Goal: Task Accomplishment & Management: Manage account settings

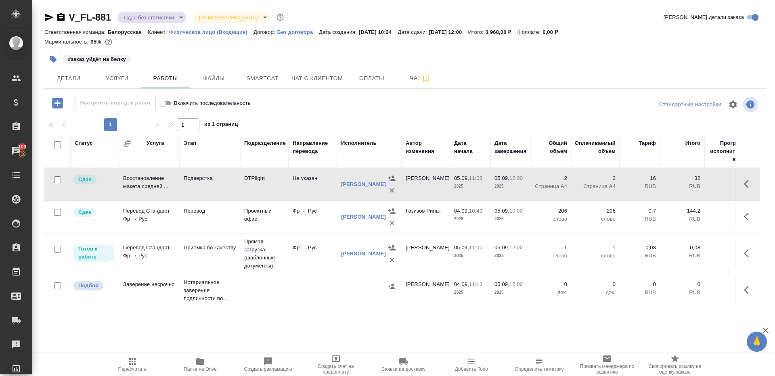
click at [132, 360] on icon "button" at bounding box center [132, 362] width 10 height 10
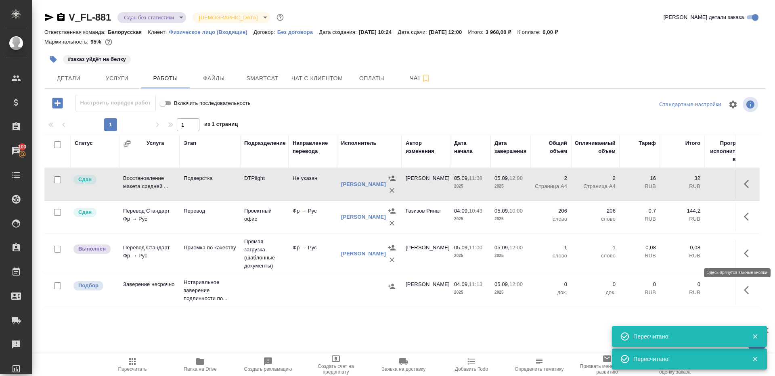
click at [745, 253] on icon "button" at bounding box center [748, 253] width 10 height 10
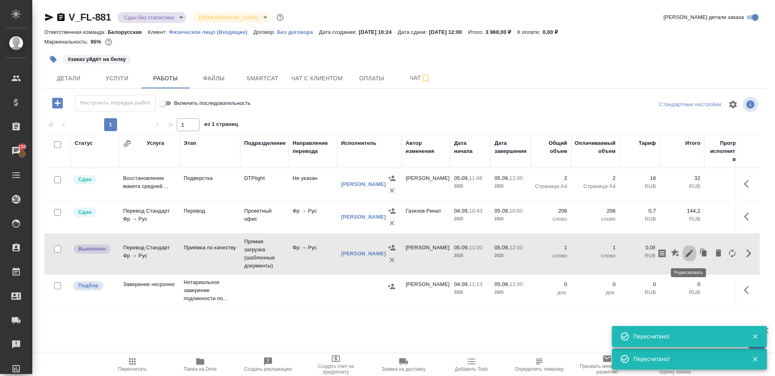
click at [689, 251] on icon "button" at bounding box center [689, 253] width 10 height 10
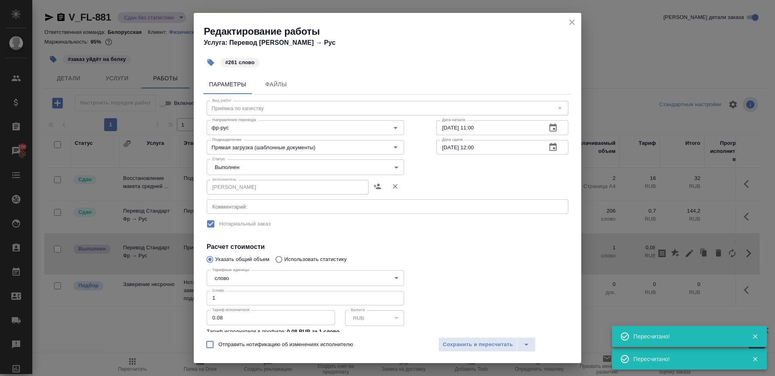
click at [245, 171] on body "🙏 .cls-1 fill:#fff; AWATERA Gazizov Rinat Клиенты Спецификации Заказы 100 Чаты …" at bounding box center [387, 188] width 775 height 376
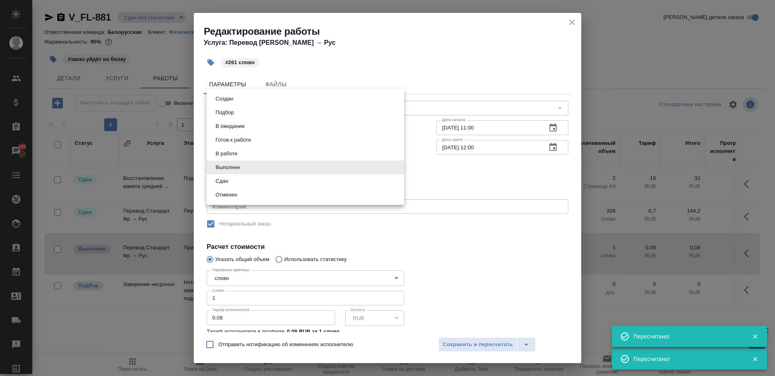
click at [244, 177] on li "Сдан" at bounding box center [305, 181] width 197 height 14
type input "closed"
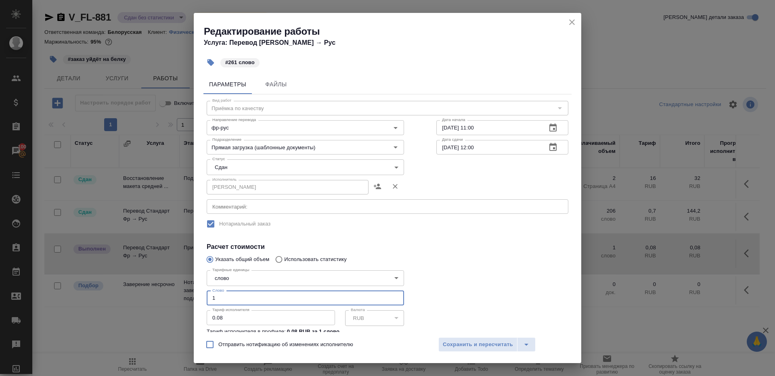
drag, startPoint x: 233, startPoint y: 303, endPoint x: 144, endPoint y: 297, distance: 88.5
click at [146, 297] on div "Редактирование работы Услуга: Перевод Стандарт Фр → Рус #261 слово Параметры Фа…" at bounding box center [387, 188] width 775 height 376
type input "261"
click at [480, 351] on button "Сохранить и пересчитать" at bounding box center [477, 344] width 79 height 15
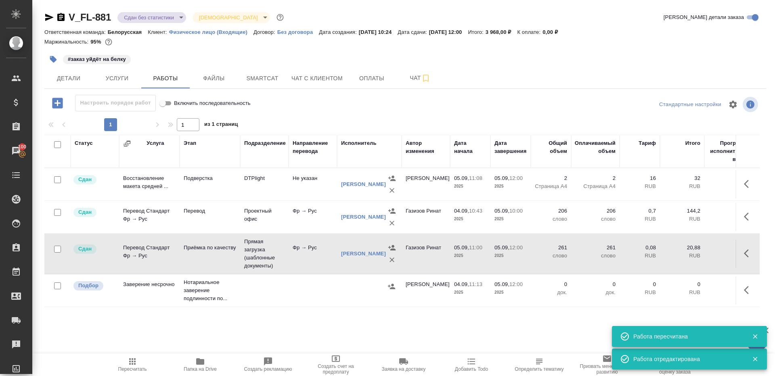
click at [155, 19] on body "🙏 .cls-1 fill:#fff; AWATERA Gazizov Rinat Клиенты Спецификации Заказы 100 Чаты …" at bounding box center [387, 188] width 775 height 376
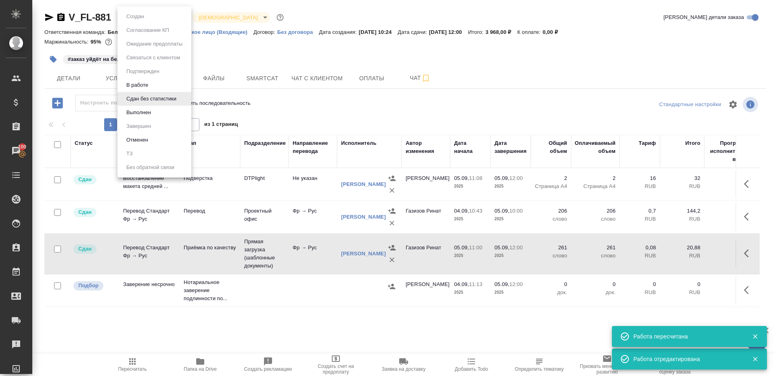
click at [155, 121] on ul "Создан Согласование КП Ожидание предоплаты Связаться с клиентом Подтвержден В р…" at bounding box center [154, 91] width 74 height 171
click at [155, 114] on li "Выполнен" at bounding box center [154, 113] width 74 height 14
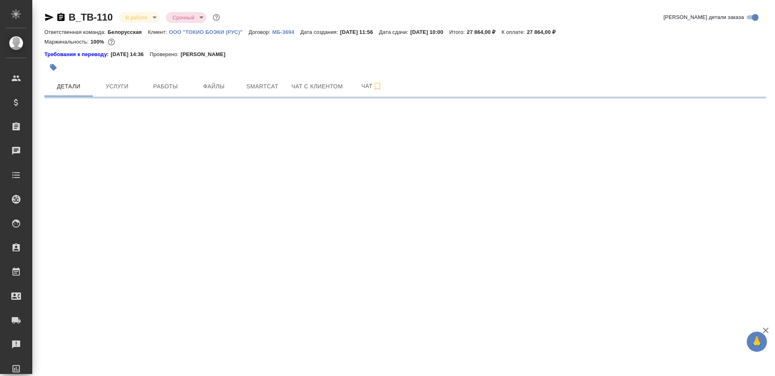
select select "RU"
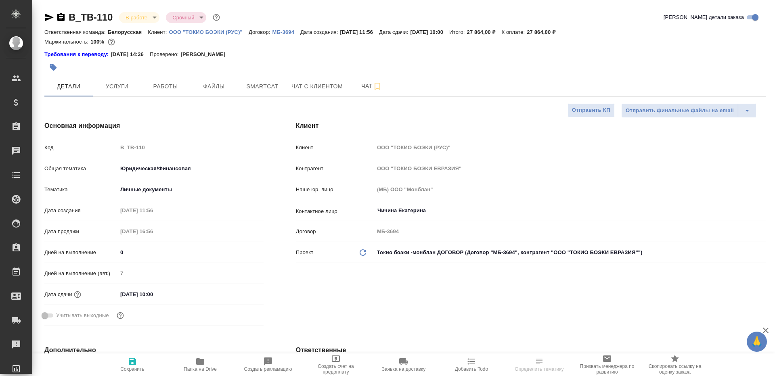
type textarea "x"
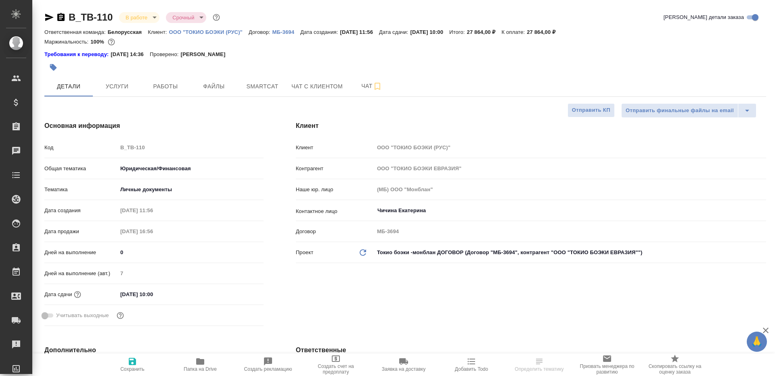
type textarea "x"
click at [158, 82] on span "Работы" at bounding box center [165, 86] width 39 height 10
type input "Газизов Ринат"
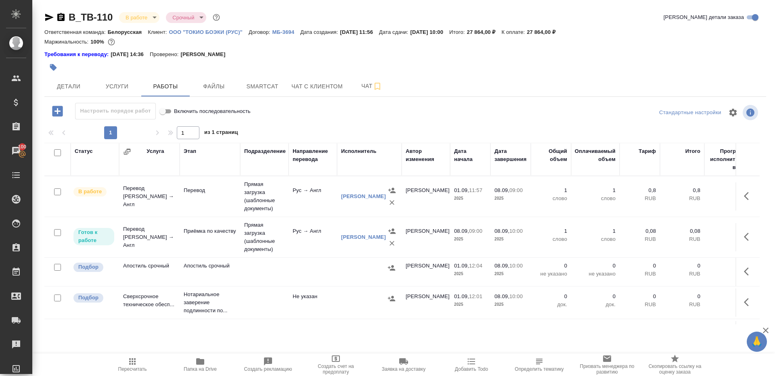
click at [198, 361] on icon "button" at bounding box center [200, 361] width 8 height 6
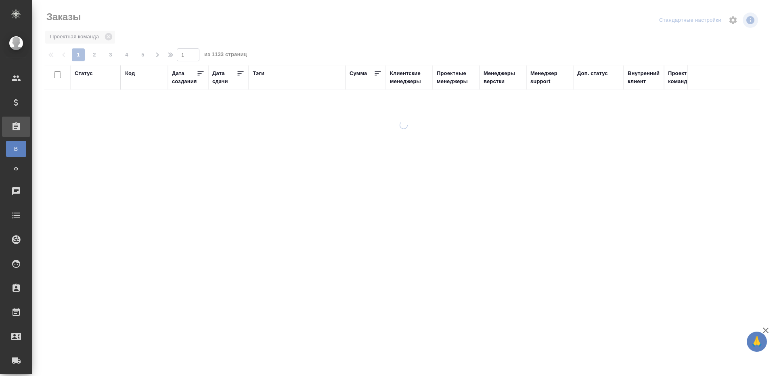
click at [255, 71] on div "Тэги" at bounding box center [259, 73] width 12 height 8
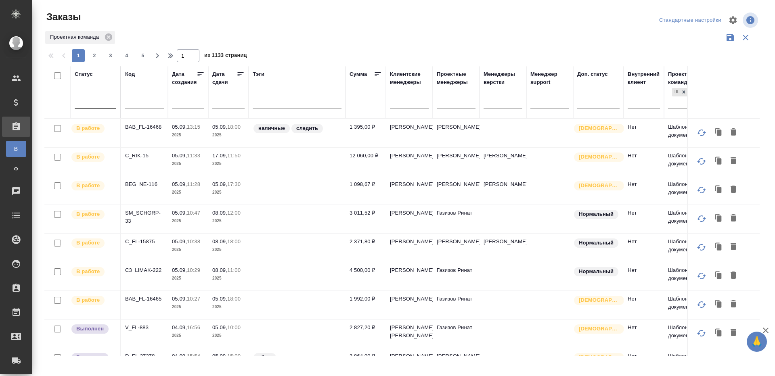
click at [86, 96] on div at bounding box center [96, 100] width 42 height 12
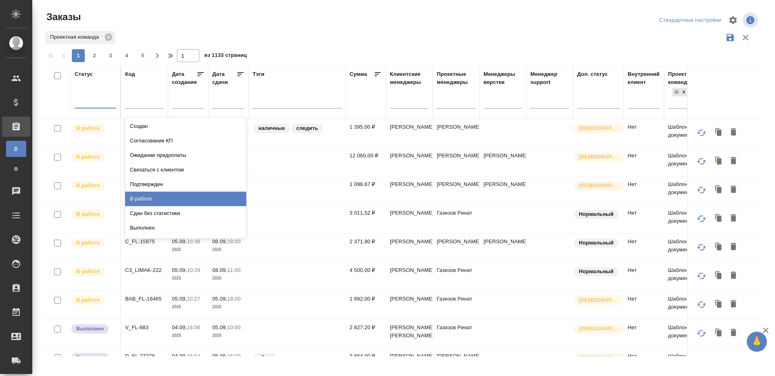
click at [183, 199] on div "В работе" at bounding box center [185, 199] width 121 height 15
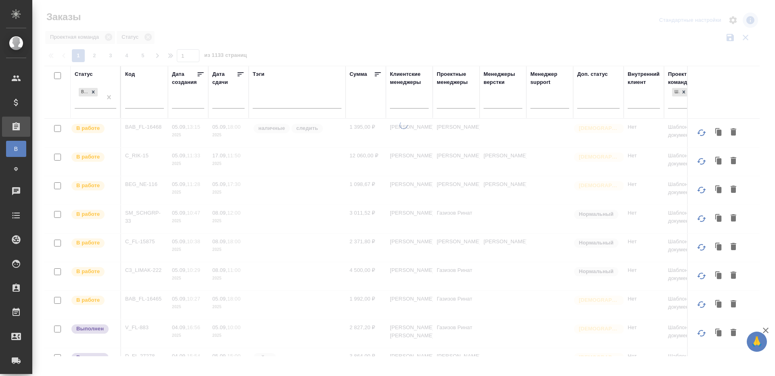
click at [240, 74] on icon at bounding box center [241, 74] width 6 height 4
click at [469, 108] on div at bounding box center [455, 100] width 39 height 15
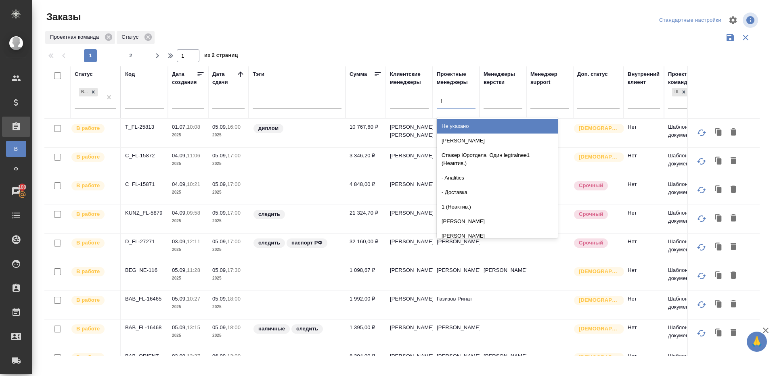
type input "ринат"
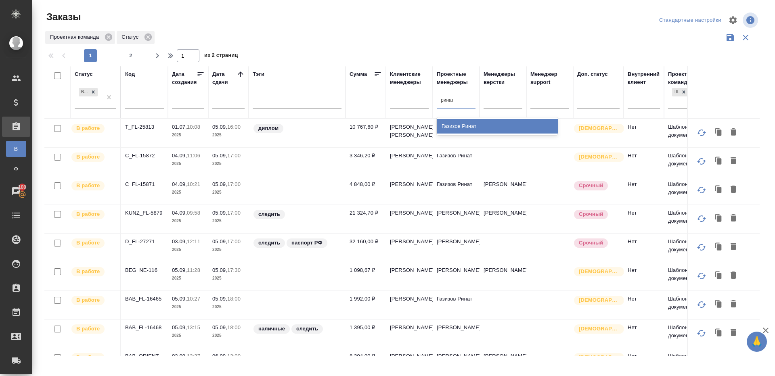
click at [469, 121] on div "Газизов Ринат" at bounding box center [496, 126] width 121 height 15
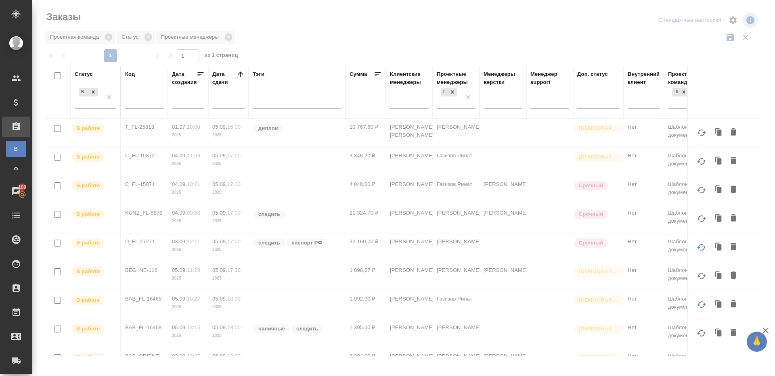
click at [351, 52] on div "1 1 из 1 страниц" at bounding box center [404, 55] width 721 height 13
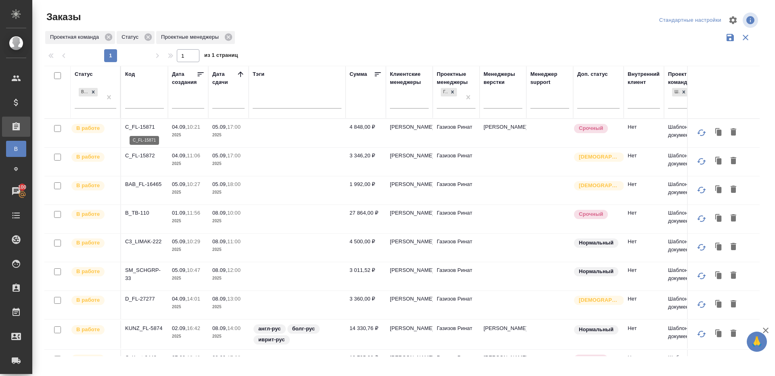
click at [144, 127] on p "C_FL-15871" at bounding box center [144, 127] width 39 height 8
click at [144, 155] on p "C_FL-15872" at bounding box center [144, 156] width 39 height 8
click at [142, 184] on p "BAB_FL-16465" at bounding box center [144, 184] width 39 height 8
click at [140, 214] on p "B_TB-110" at bounding box center [144, 213] width 39 height 8
click at [148, 242] on p "C3_LIMAK-222" at bounding box center [144, 242] width 39 height 8
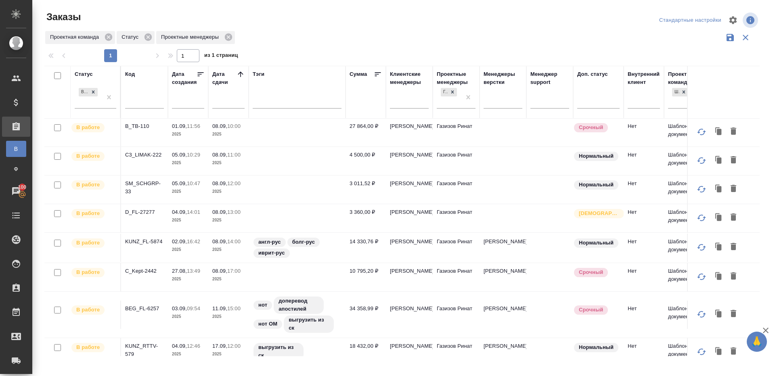
scroll to position [95, 0]
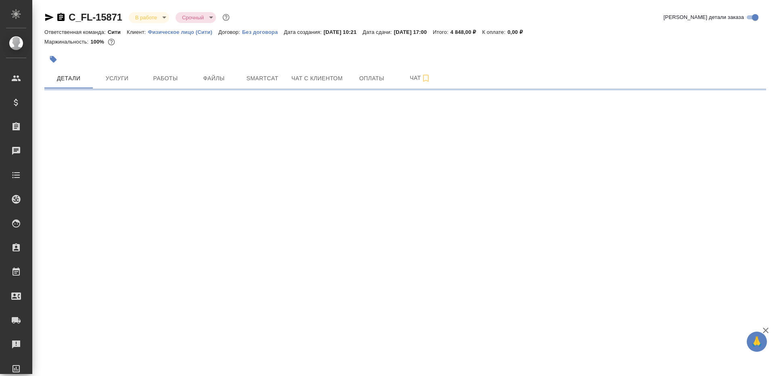
select select "RU"
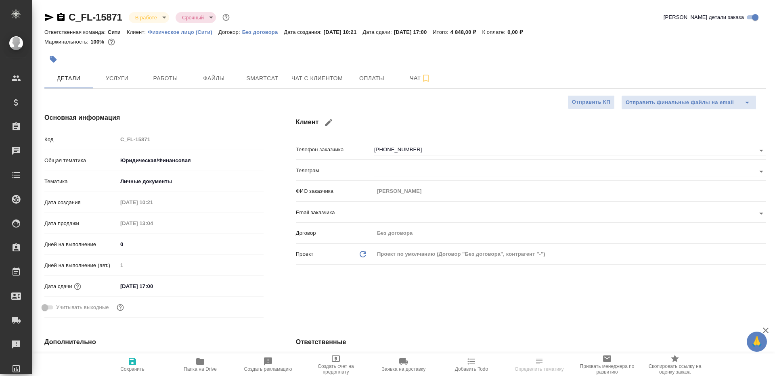
type textarea "x"
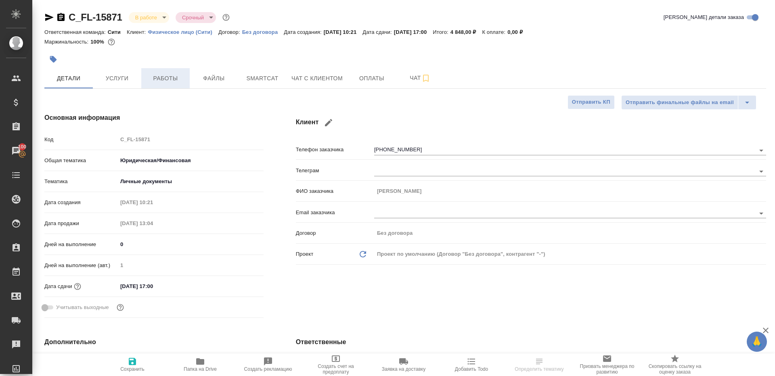
type textarea "x"
click at [176, 73] on button "Работы" at bounding box center [165, 78] width 48 height 20
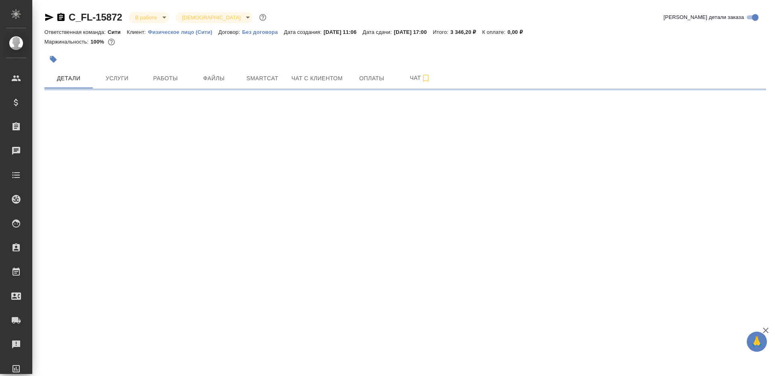
select select "RU"
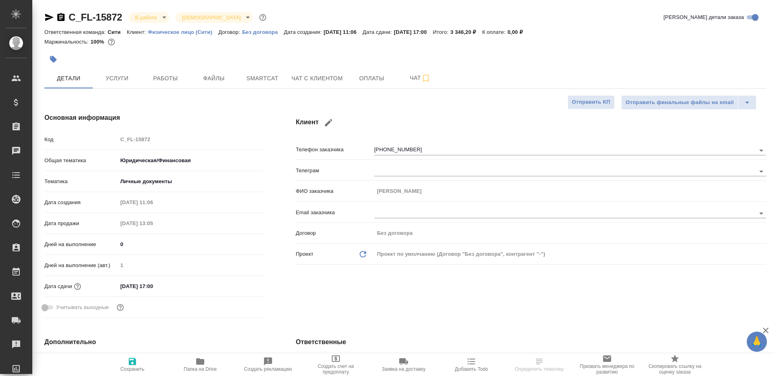
type textarea "x"
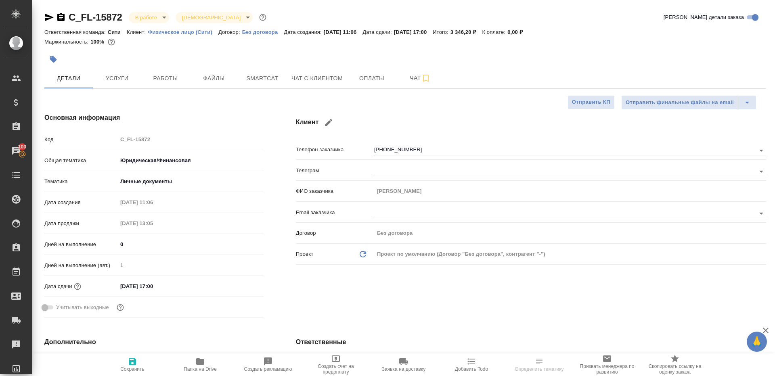
type textarea "x"
click at [188, 84] on button "Работы" at bounding box center [165, 78] width 48 height 20
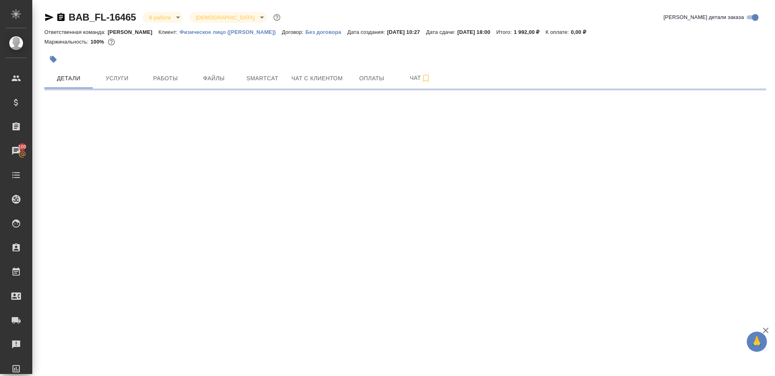
select select "RU"
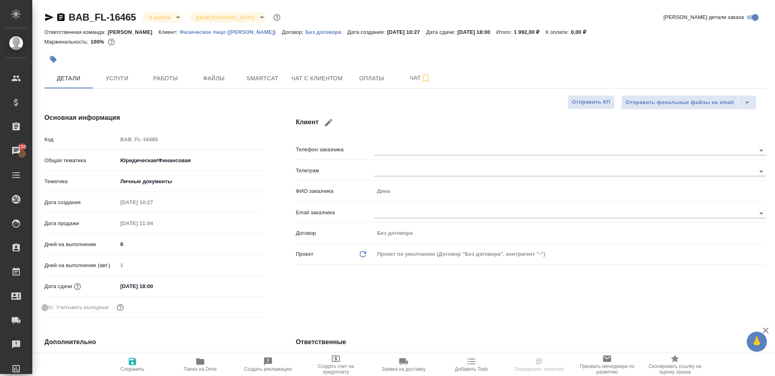
type textarea "x"
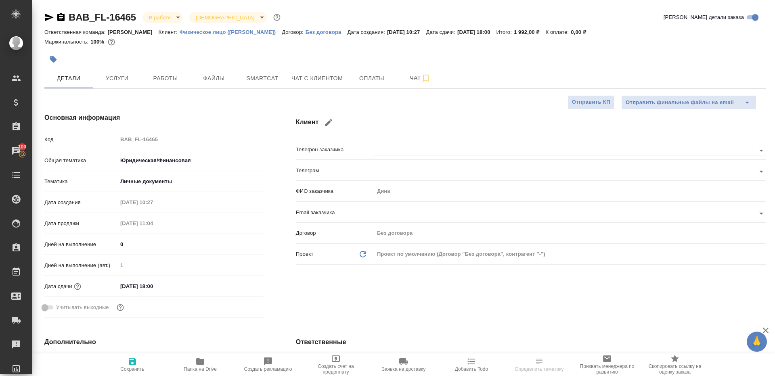
type textarea "x"
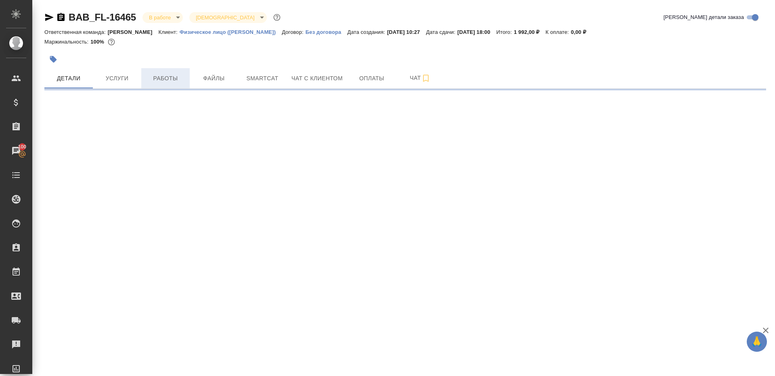
click at [170, 87] on button "Работы" at bounding box center [165, 78] width 48 height 20
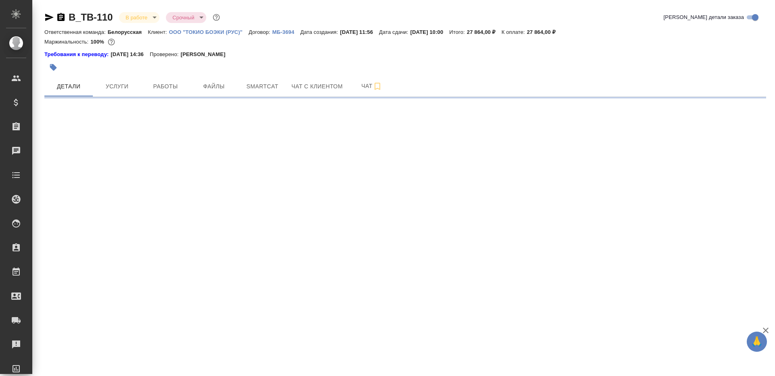
select select "RU"
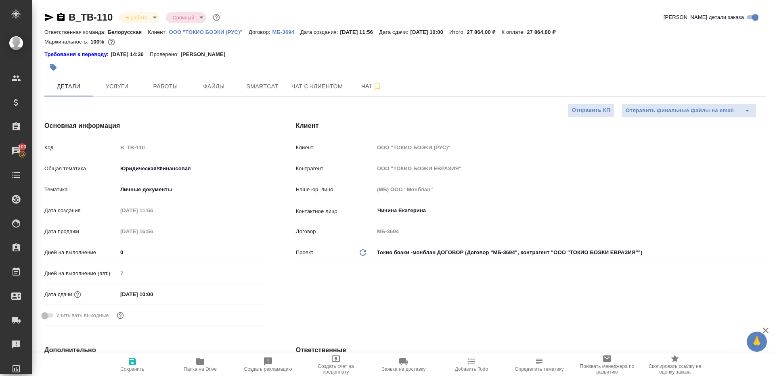
type textarea "x"
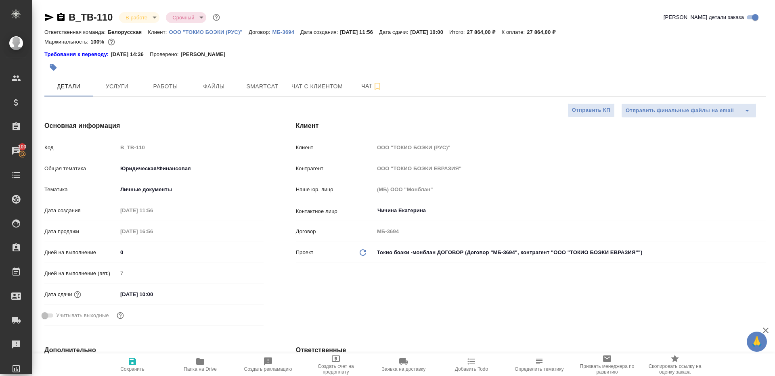
type textarea "x"
click at [141, 80] on button "Работы" at bounding box center [165, 86] width 48 height 20
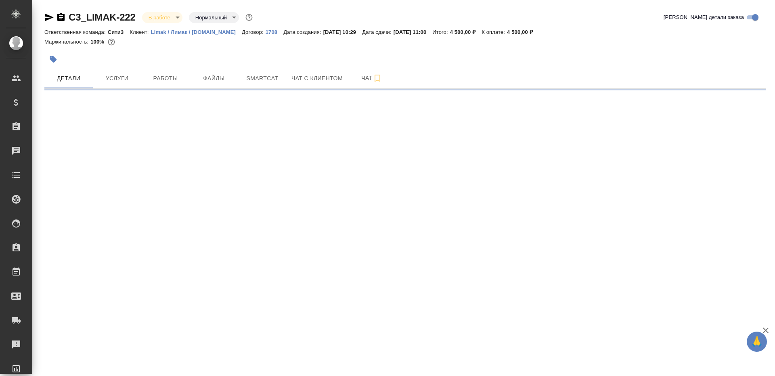
select select "RU"
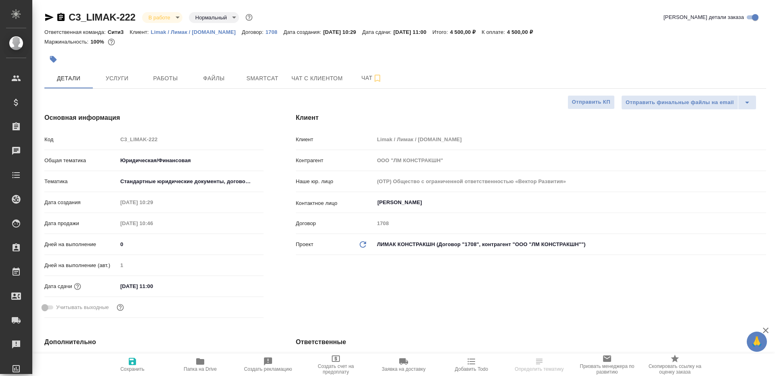
type textarea "x"
select select "RU"
type textarea "x"
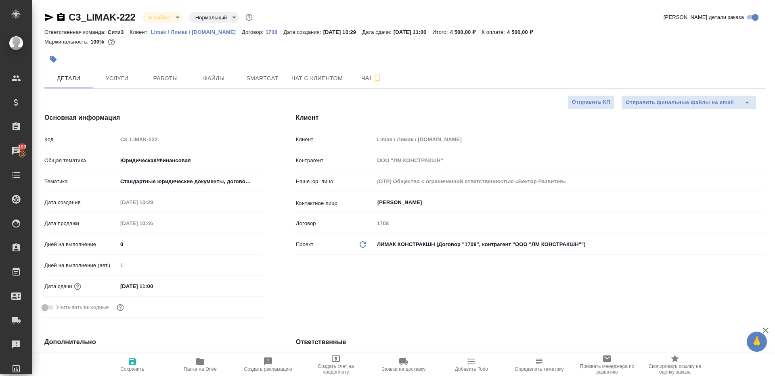
type textarea "x"
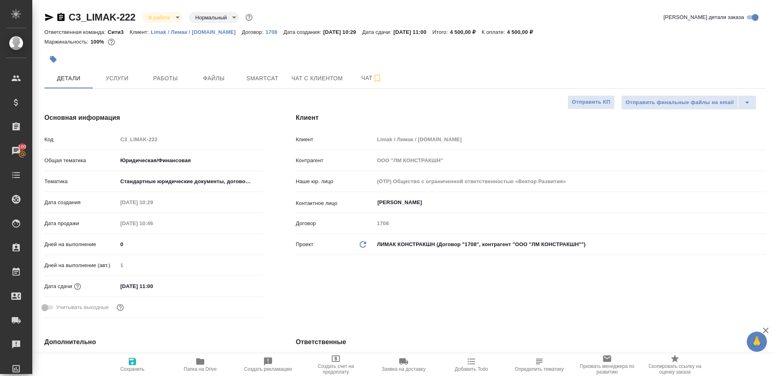
type textarea "x"
click at [163, 77] on span "Работы" at bounding box center [165, 78] width 39 height 10
